Goal: Check status: Check status

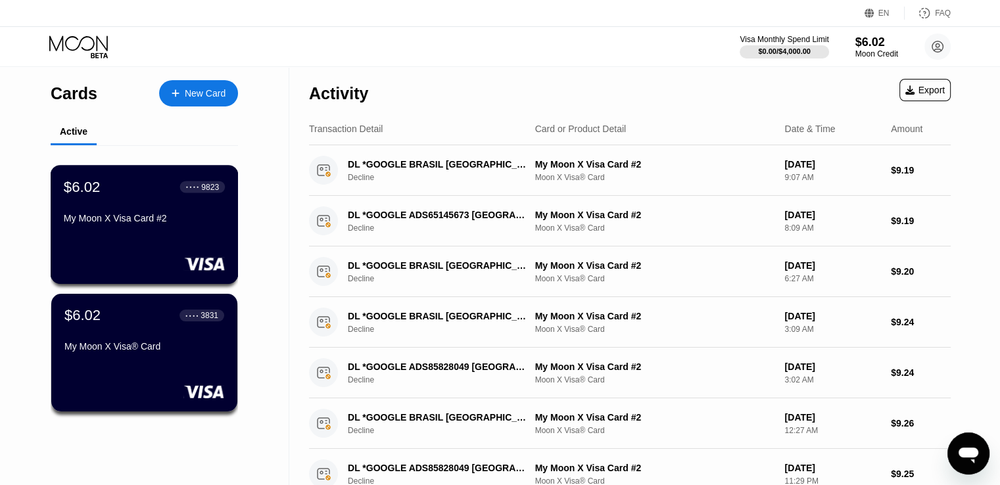
click at [158, 210] on div "$6.02 ● ● ● ● 9823 My Moon X Visa Card #2" at bounding box center [144, 203] width 161 height 51
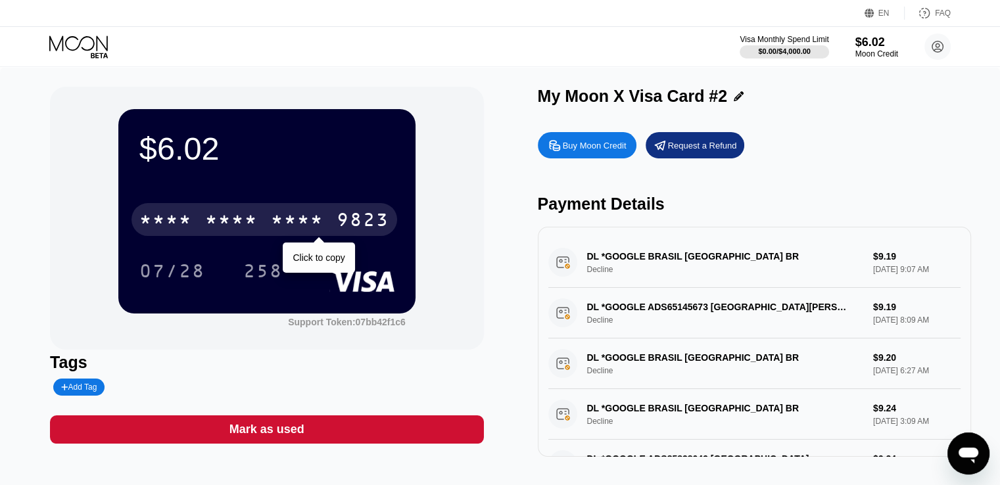
click at [372, 227] on div "9823" at bounding box center [363, 221] width 53 height 21
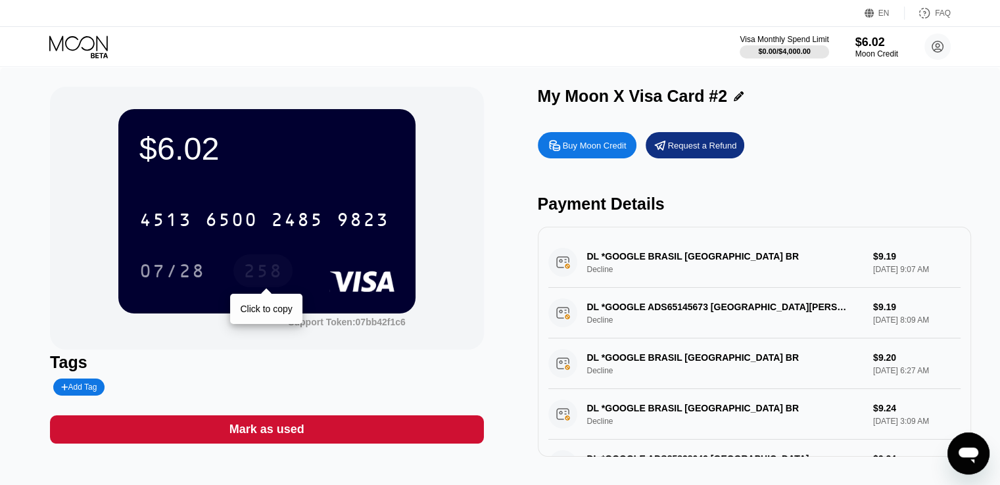
click at [254, 275] on div "258" at bounding box center [262, 272] width 39 height 21
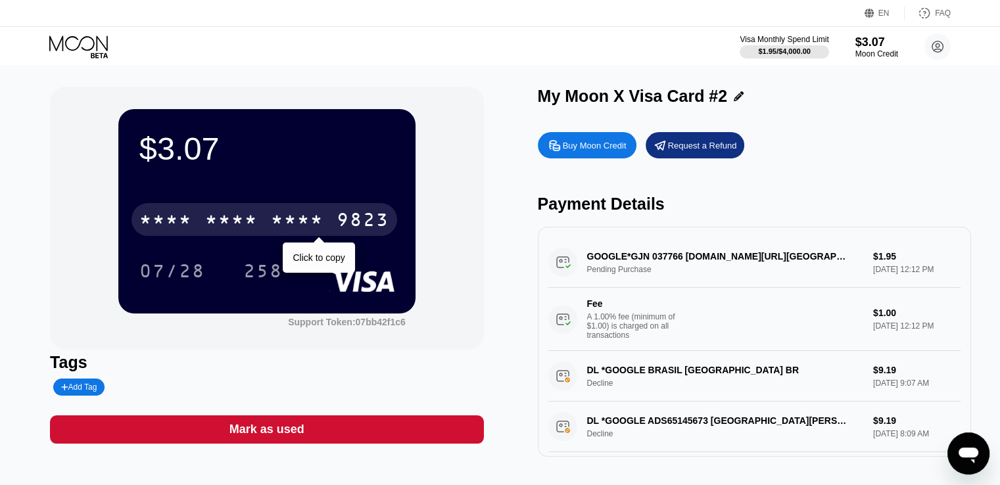
click at [362, 221] on div "9823" at bounding box center [363, 221] width 53 height 21
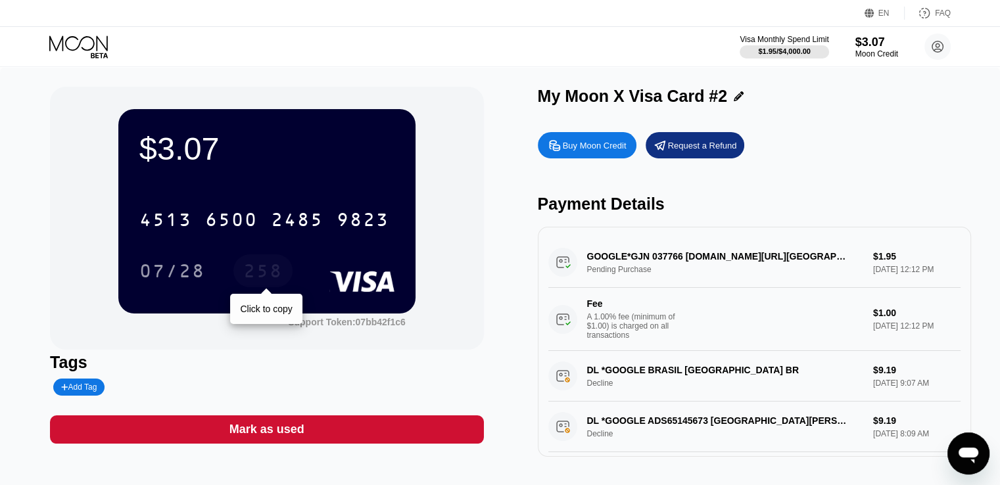
click at [258, 268] on div "258" at bounding box center [262, 272] width 39 height 21
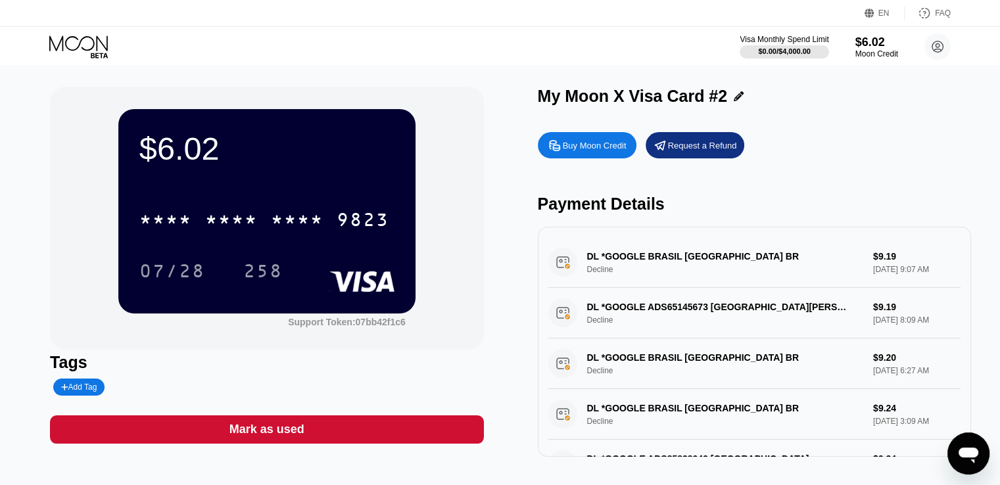
click at [92, 47] on icon at bounding box center [78, 43] width 59 height 15
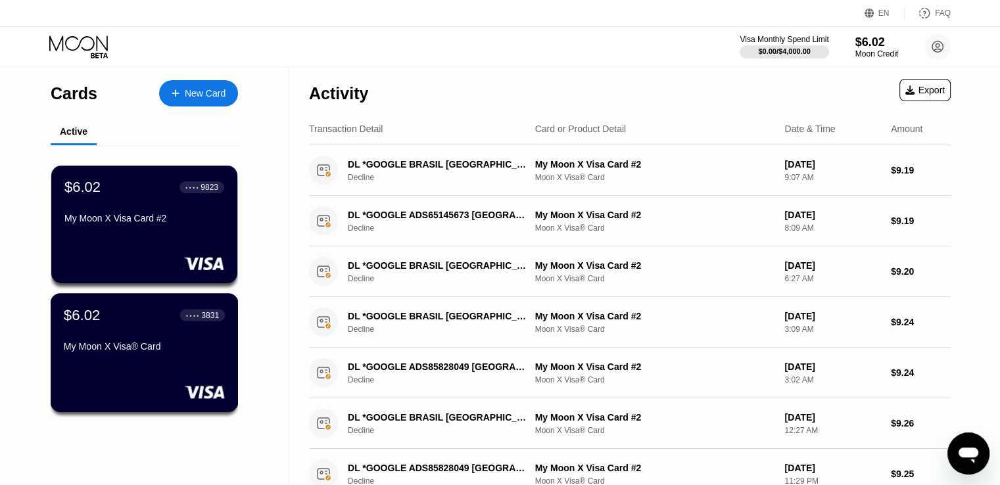
click at [127, 337] on div "$6.02 ● ● ● ● 3831 My Moon X Visa® Card" at bounding box center [144, 331] width 161 height 51
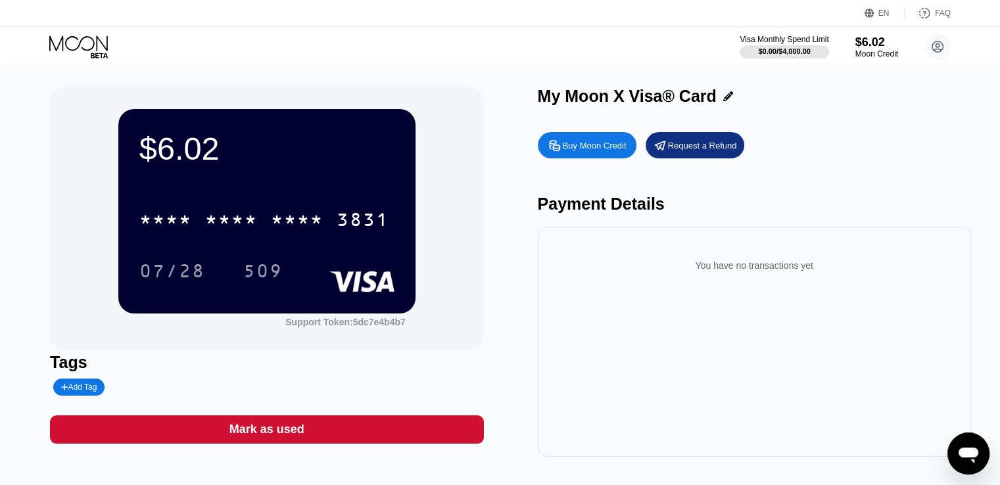
click at [77, 40] on icon at bounding box center [79, 47] width 61 height 23
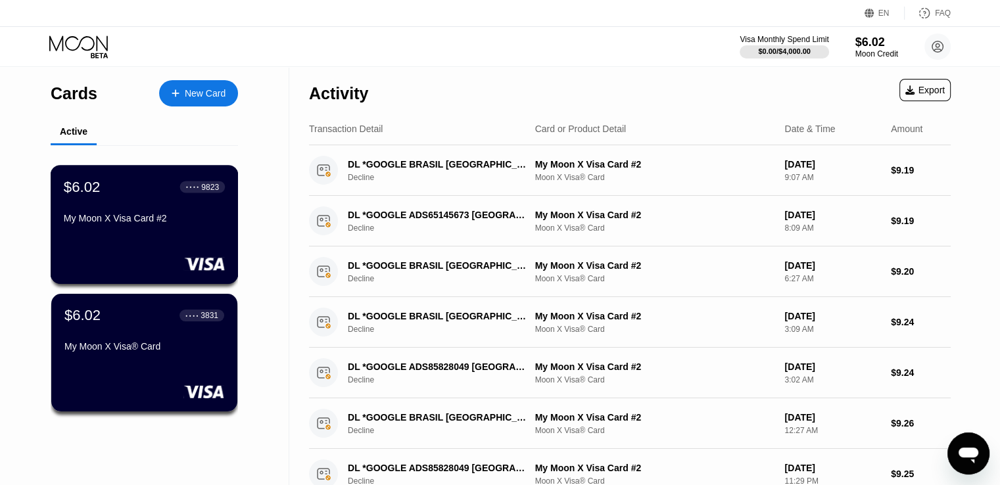
click at [163, 224] on div "My Moon X Visa Card #2" at bounding box center [144, 218] width 161 height 11
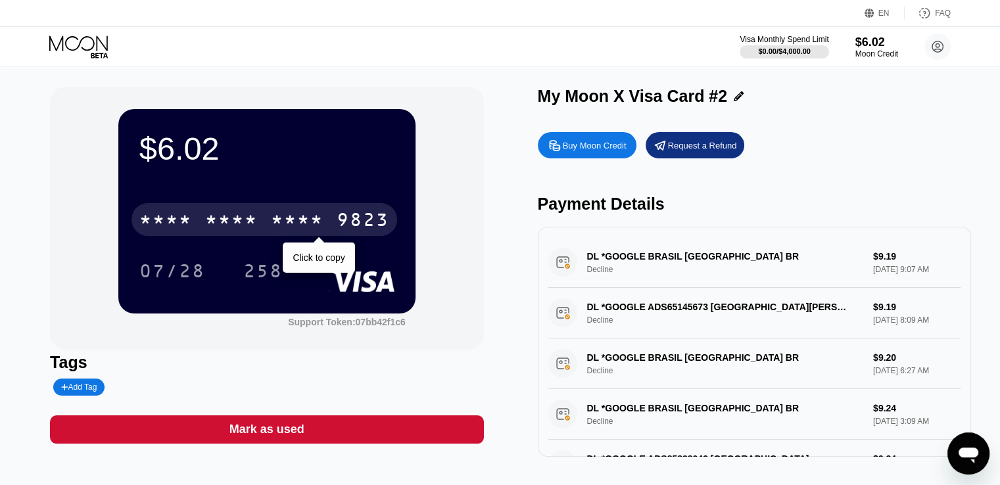
click at [354, 225] on div "9823" at bounding box center [363, 221] width 53 height 21
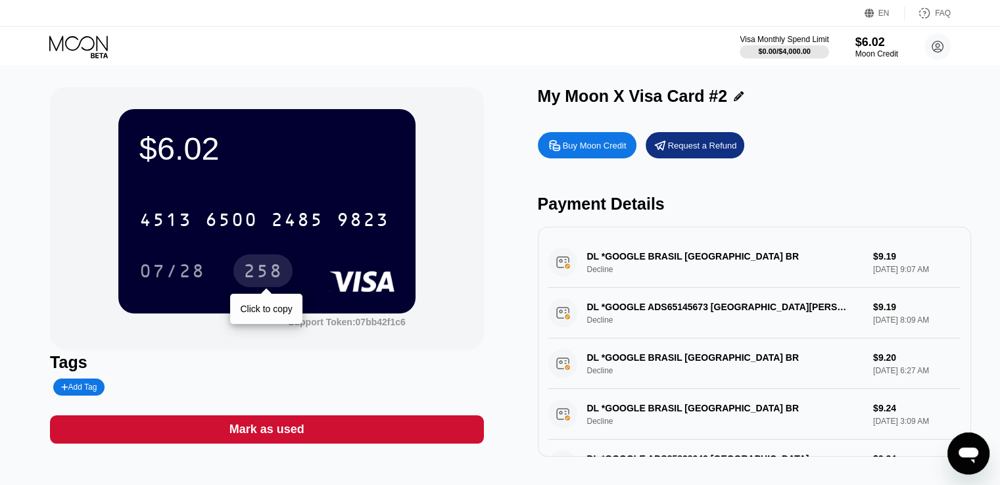
click at [264, 283] on div "258" at bounding box center [262, 272] width 39 height 21
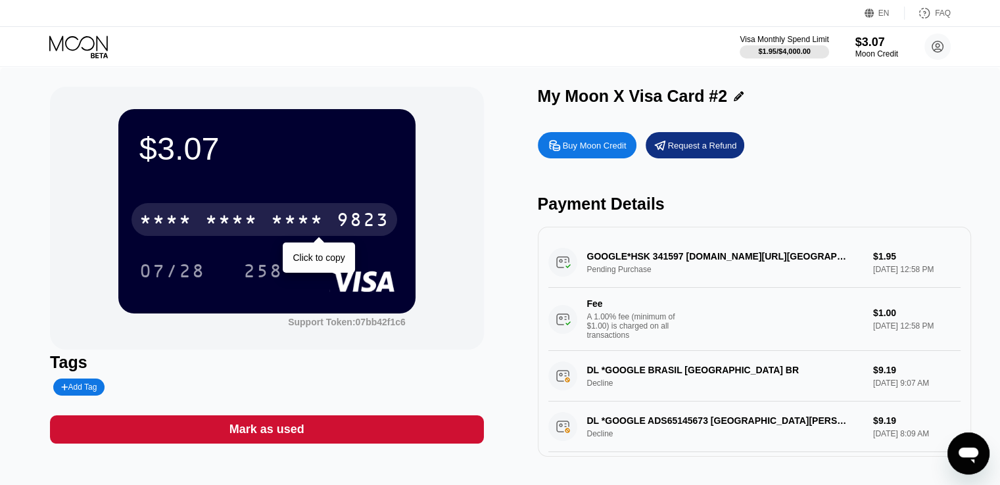
click at [345, 229] on div "9823" at bounding box center [363, 221] width 53 height 21
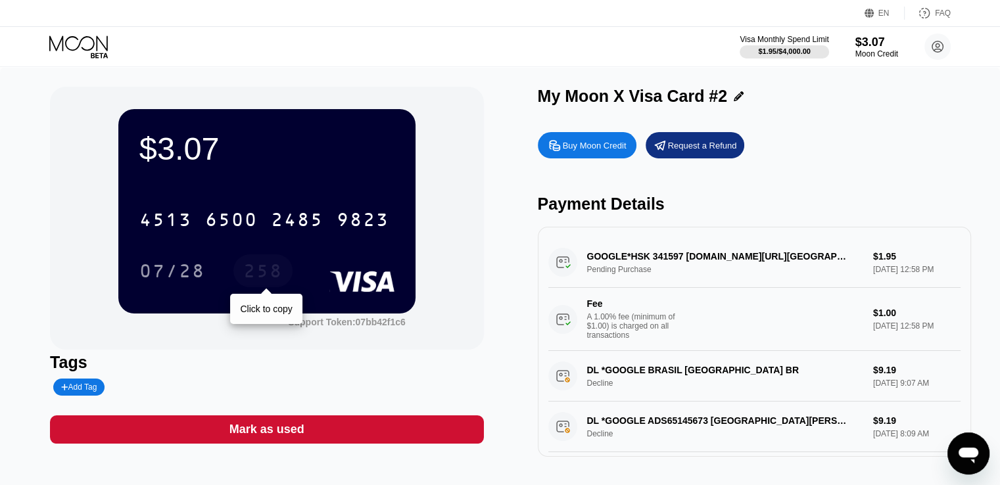
click at [274, 277] on div "258" at bounding box center [262, 272] width 39 height 21
